Goal: Task Accomplishment & Management: Manage account settings

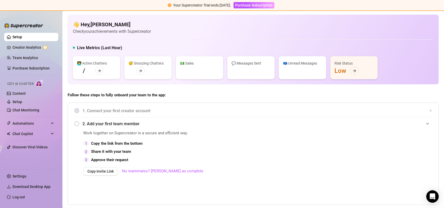
scroll to position [297, 0]
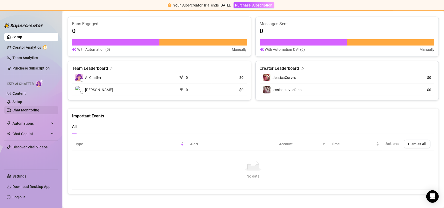
click at [29, 110] on link "Chat Monitoring" at bounding box center [25, 110] width 27 height 4
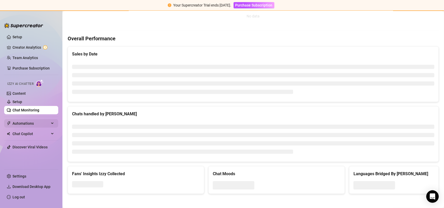
scroll to position [194, 0]
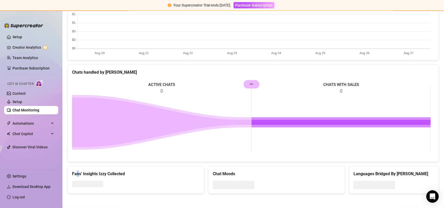
drag, startPoint x: 76, startPoint y: 172, endPoint x: 79, endPoint y: 173, distance: 2.7
click at [79, 173] on div "Fans' Insights Izzy Collected" at bounding box center [136, 173] width 128 height 7
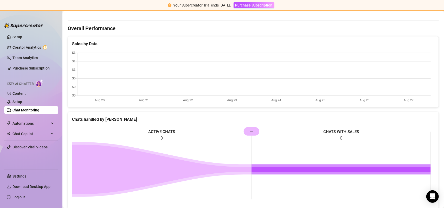
scroll to position [0, 0]
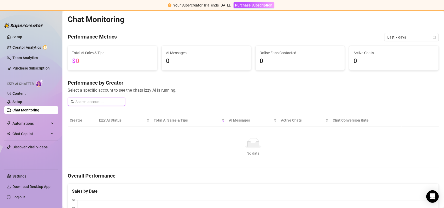
click at [92, 99] on input "text" at bounding box center [98, 102] width 47 height 6
click at [22, 123] on span "Automations" at bounding box center [30, 123] width 37 height 8
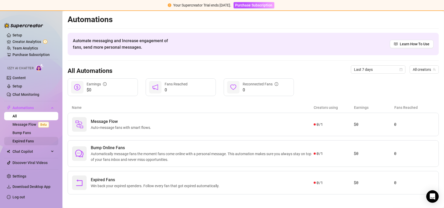
click at [32, 141] on link "Expired Fans" at bounding box center [22, 141] width 21 height 4
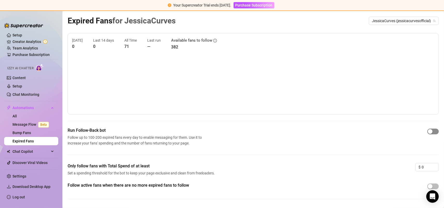
click at [432, 131] on span "button" at bounding box center [432, 131] width 11 height 6
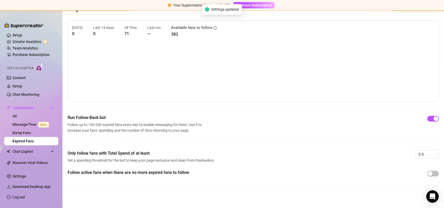
scroll to position [15, 0]
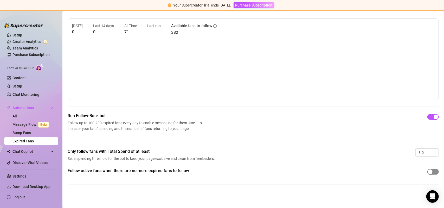
click at [429, 171] on button "button" at bounding box center [432, 172] width 11 height 6
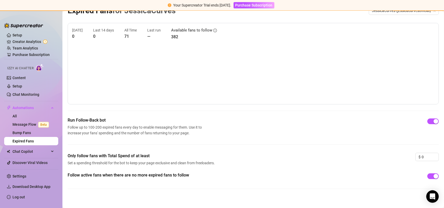
scroll to position [0, 0]
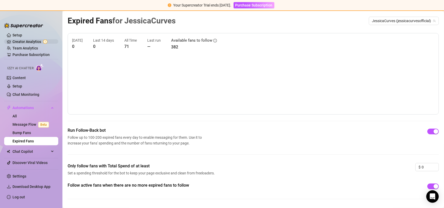
click at [24, 41] on link "Creator Analytics" at bounding box center [33, 41] width 42 height 8
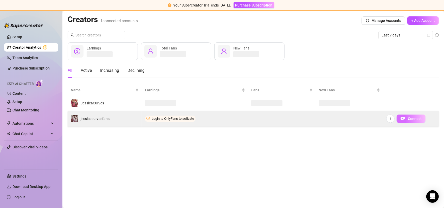
click at [419, 118] on span "Connect" at bounding box center [415, 118] width 14 height 4
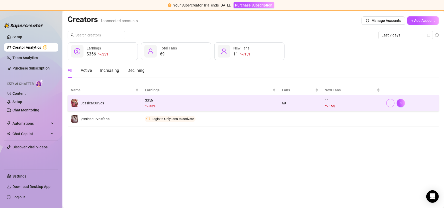
click at [391, 103] on icon "more" at bounding box center [390, 103] width 4 height 4
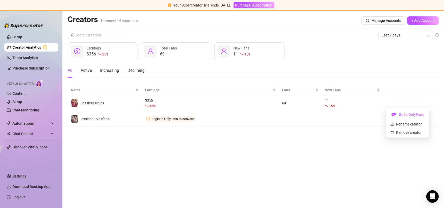
click at [332, 178] on main "Creators 1 connected accounts Manage Accounts + Add Account Last 7 days $356 33…" at bounding box center [252, 109] width 381 height 197
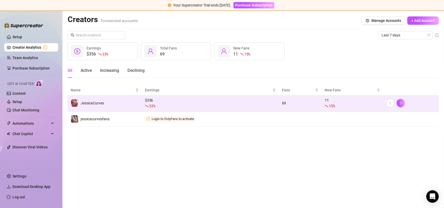
click at [150, 102] on div "$ 356 33 %" at bounding box center [210, 102] width 131 height 11
